Goal: Information Seeking & Learning: Obtain resource

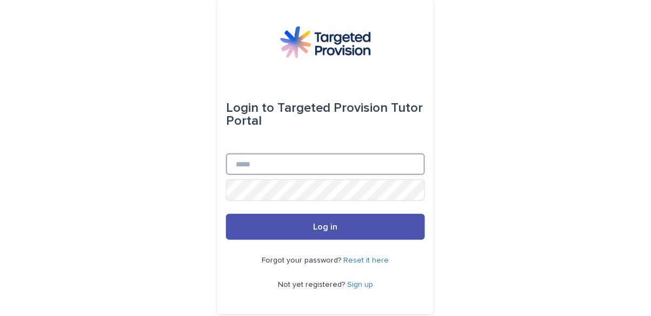
click at [261, 175] on input "Email" at bounding box center [325, 164] width 199 height 22
type input "**********"
click at [226, 214] on button "Log in" at bounding box center [325, 227] width 199 height 26
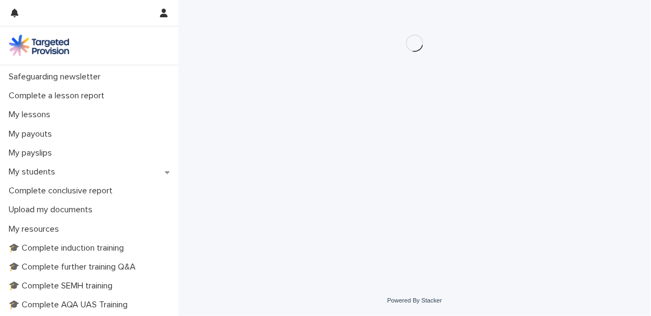
scroll to position [122, 0]
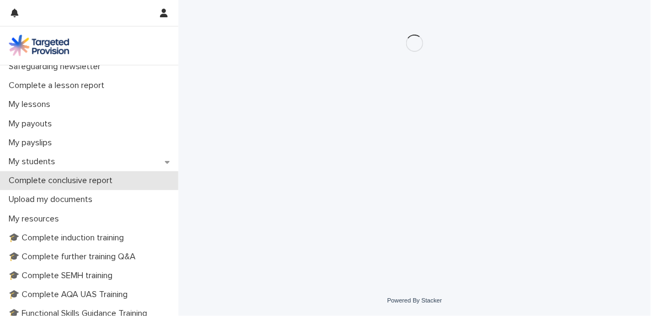
click at [38, 171] on div "Complete conclusive report" at bounding box center [89, 180] width 178 height 19
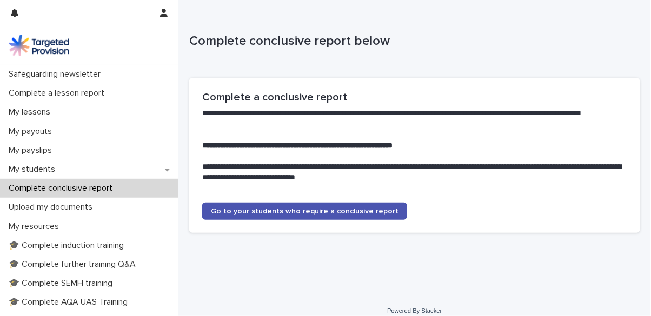
scroll to position [117, 0]
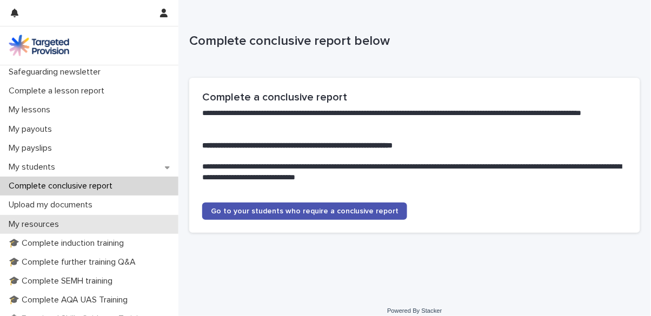
click at [36, 225] on p "My resources" at bounding box center [35, 224] width 63 height 10
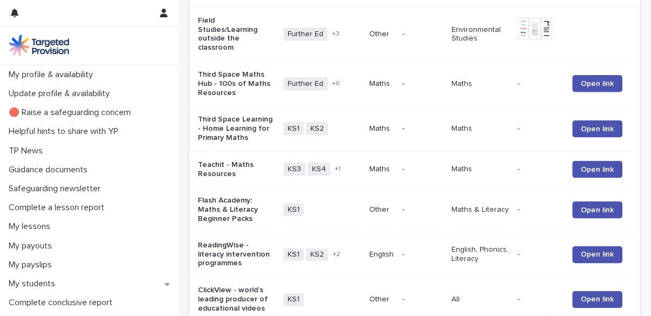
scroll to position [230, 0]
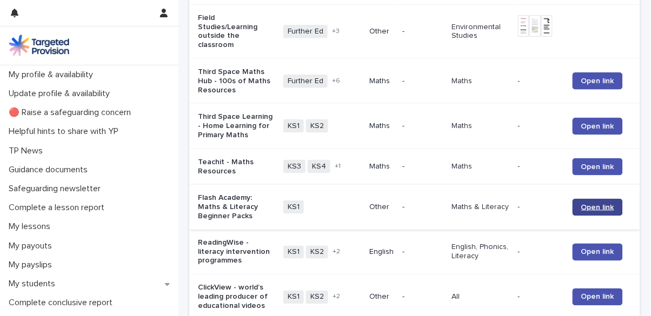
click at [620, 209] on link "Open link" at bounding box center [597, 207] width 50 height 17
click at [596, 85] on span "Open link" at bounding box center [597, 81] width 33 height 8
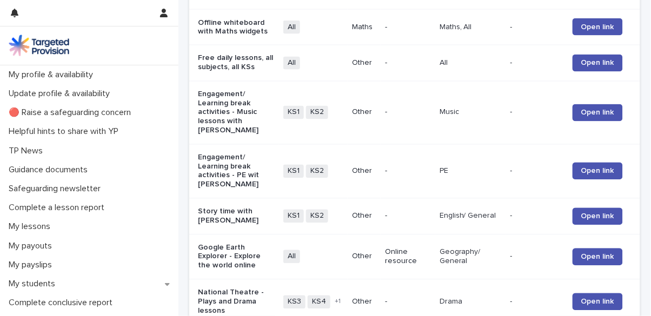
scroll to position [1389, 0]
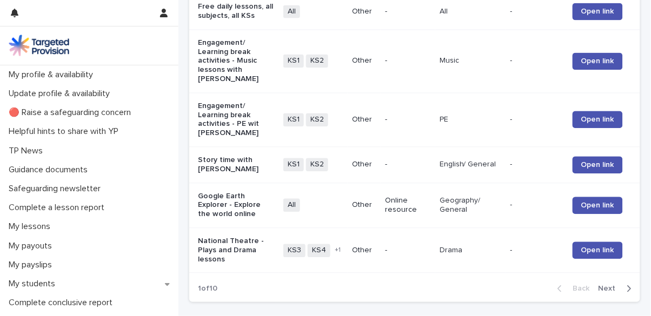
click at [609, 285] on span "Next" at bounding box center [610, 289] width 24 height 8
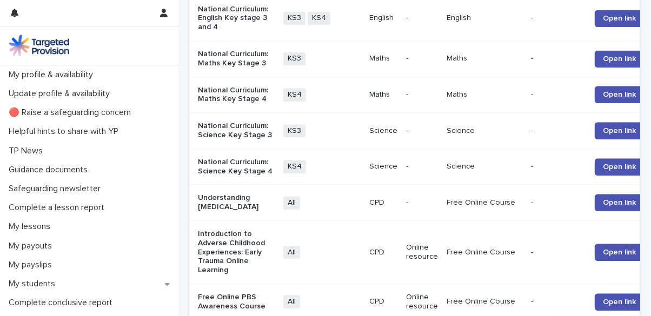
scroll to position [713, 0]
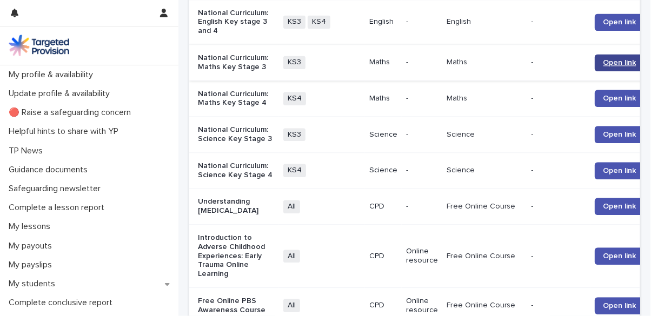
click at [594, 71] on link "Open link" at bounding box center [619, 62] width 50 height 17
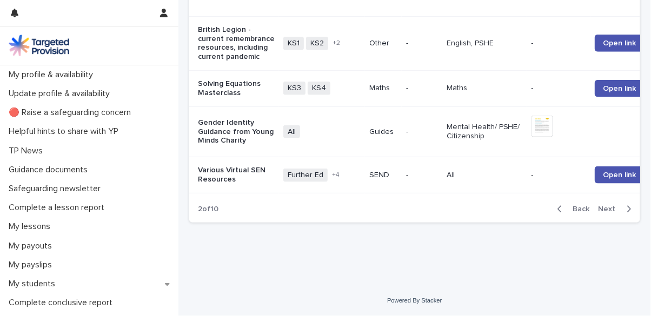
scroll to position [1472, 0]
click at [608, 213] on span "Next" at bounding box center [610, 209] width 24 height 8
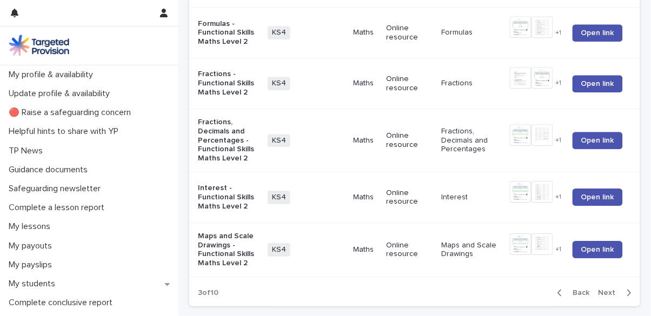
scroll to position [1569, 0]
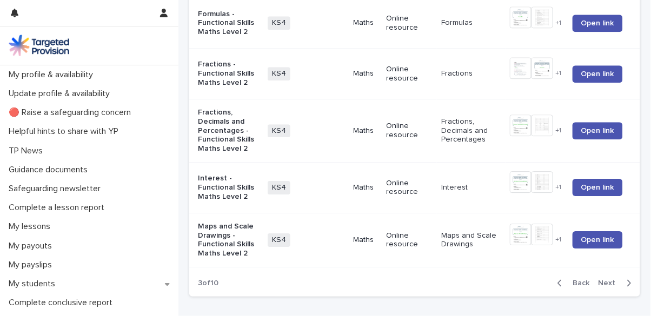
click at [606, 279] on span "Next" at bounding box center [610, 283] width 24 height 8
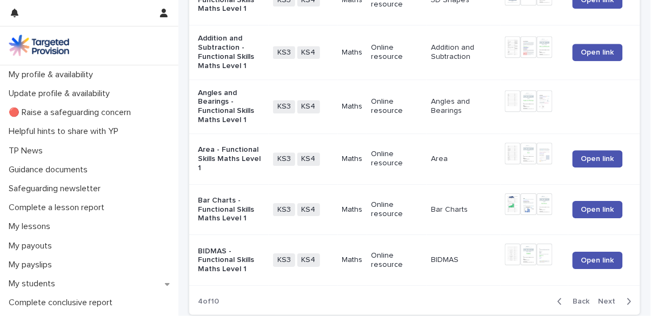
scroll to position [1555, 0]
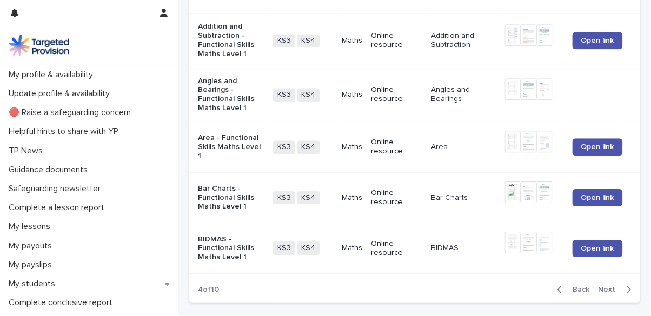
click at [612, 286] on span "Next" at bounding box center [610, 290] width 24 height 8
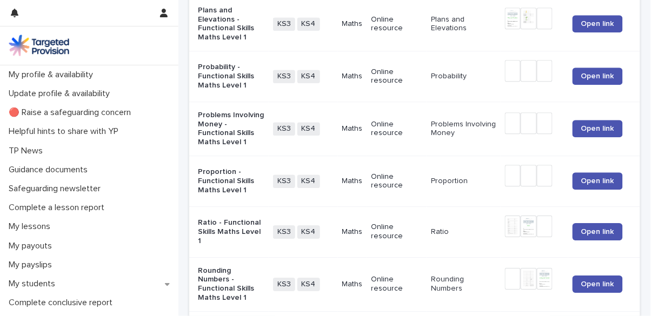
scroll to position [1534, 0]
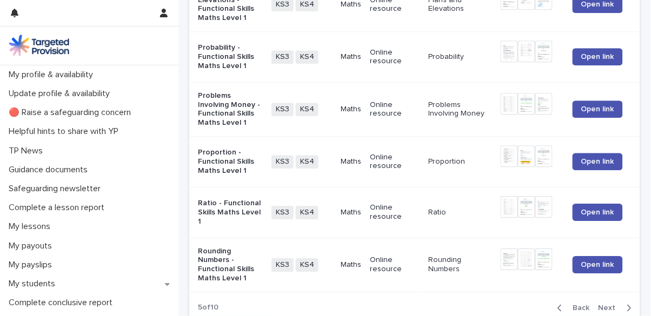
click at [608, 304] on span "Next" at bounding box center [610, 308] width 24 height 8
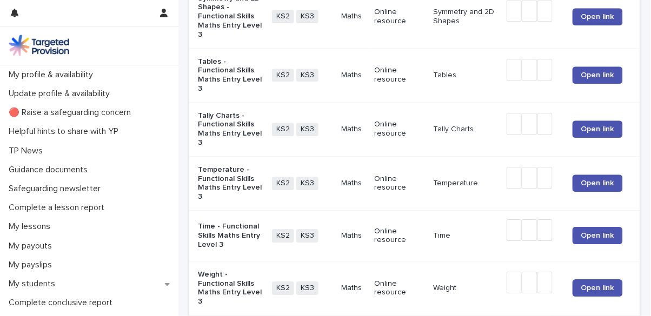
scroll to position [1548, 0]
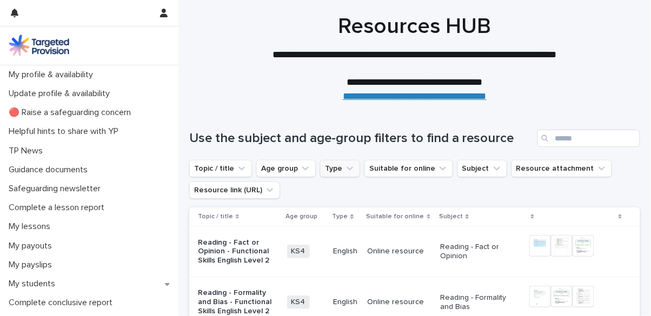
click at [346, 170] on icon "Type" at bounding box center [349, 169] width 6 height 4
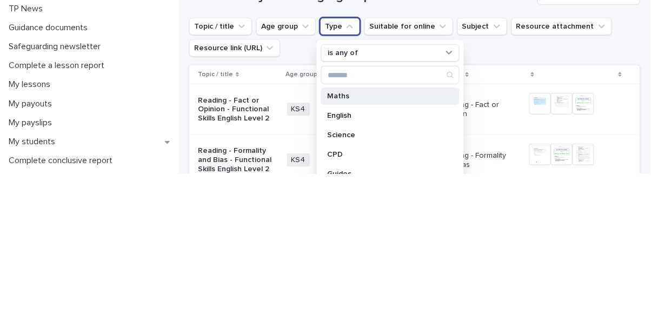
click at [340, 244] on div "Maths" at bounding box center [390, 238] width 138 height 17
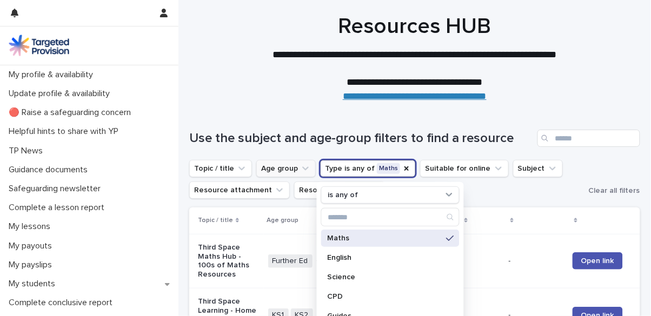
click at [302, 169] on icon "Age group" at bounding box center [305, 168] width 11 height 11
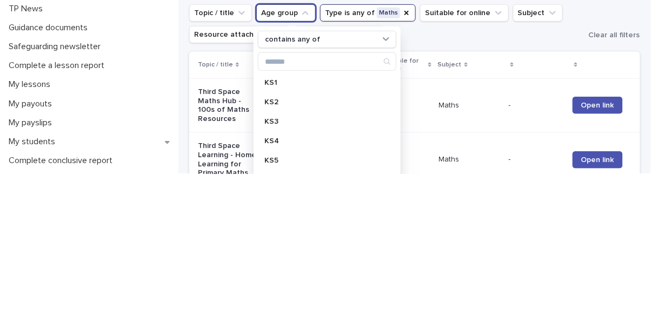
scroll to position [25, 0]
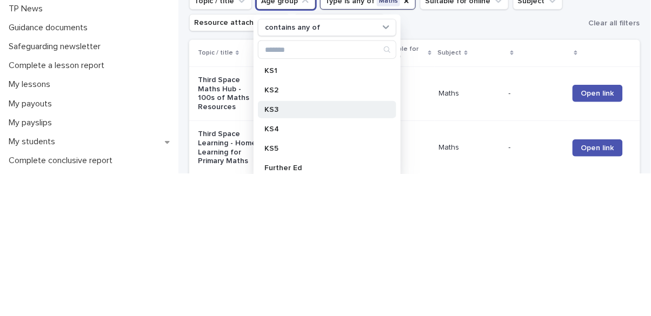
click at [277, 250] on p "KS3" at bounding box center [321, 252] width 115 height 8
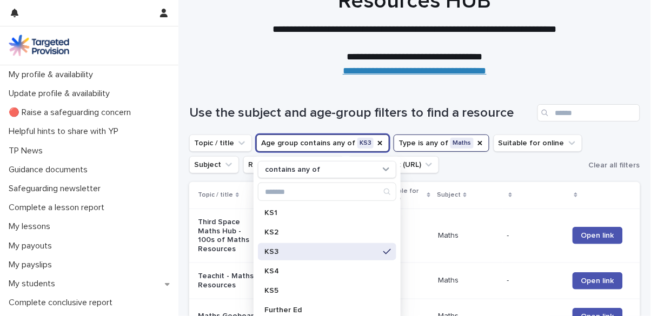
click at [601, 63] on p "**********" at bounding box center [414, 57] width 432 height 14
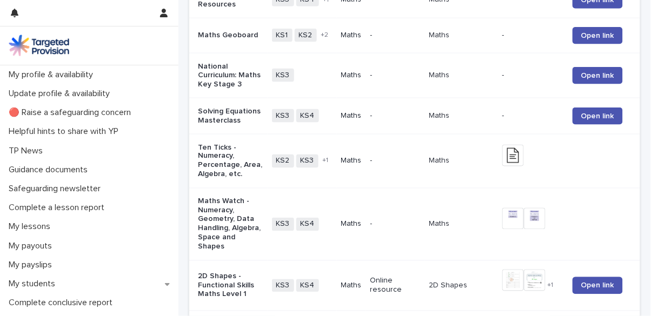
scroll to position [307, 0]
click at [284, 217] on span "KS3" at bounding box center [283, 224] width 22 height 14
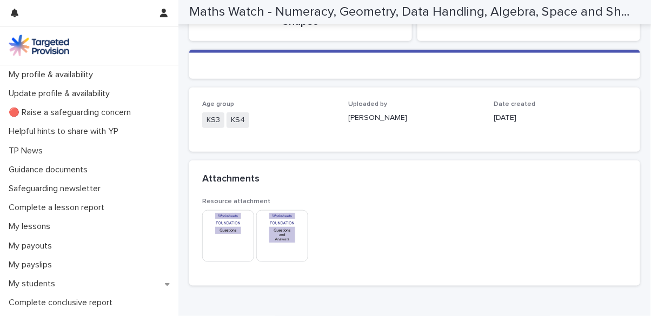
scroll to position [130, 0]
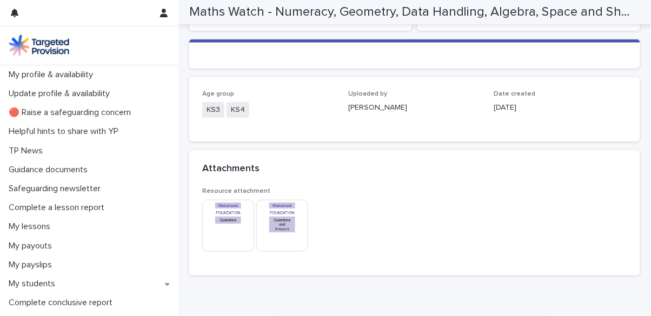
click at [229, 218] on img at bounding box center [228, 226] width 52 height 52
